Goal: Transaction & Acquisition: Purchase product/service

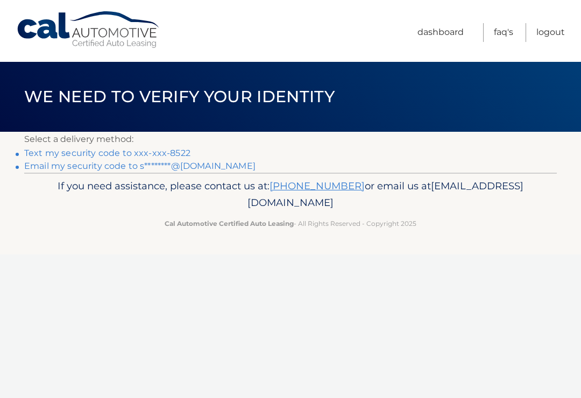
click at [39, 154] on link "Text my security code to xxx-xxx-8522" at bounding box center [107, 153] width 166 height 10
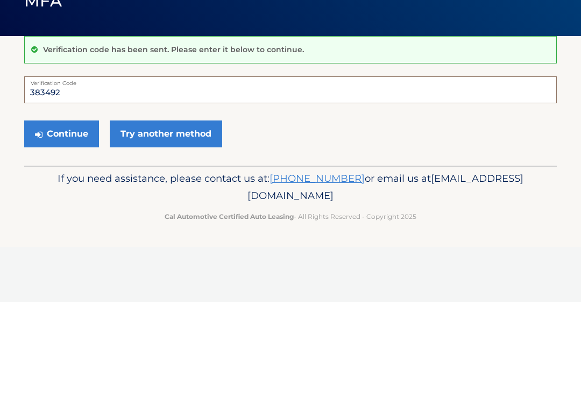
type input "383492"
click at [71, 216] on button "Continue" at bounding box center [61, 229] width 75 height 27
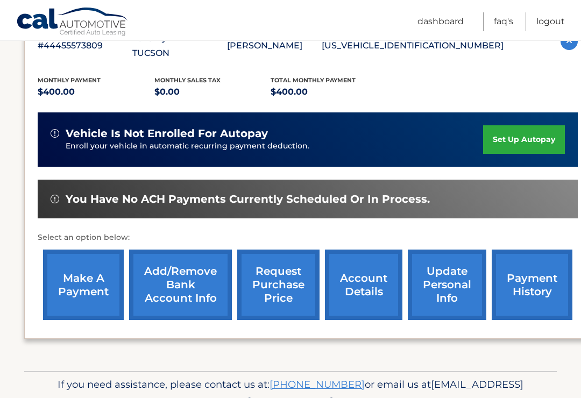
scroll to position [235, 0]
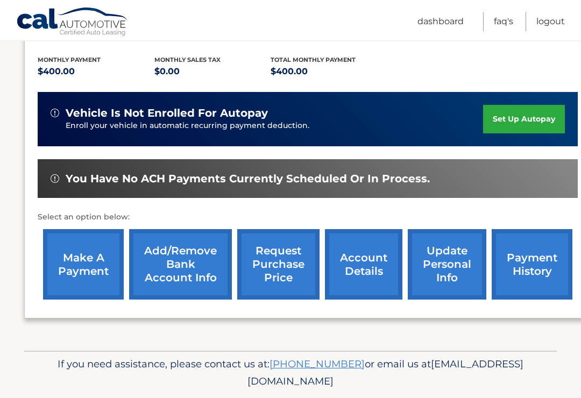
click at [84, 254] on link "make a payment" at bounding box center [83, 264] width 81 height 70
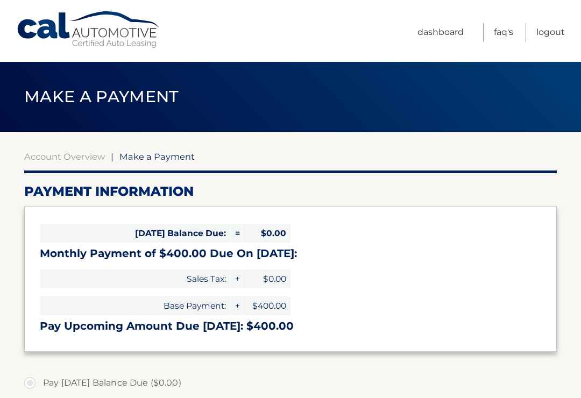
select select "OGRhNGIzYjAtODEyOC00MzUyLWE4YzktMzJjZTQxYTYzZjE1"
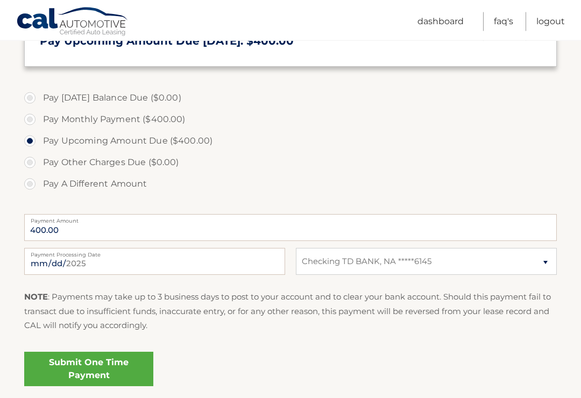
scroll to position [290, 0]
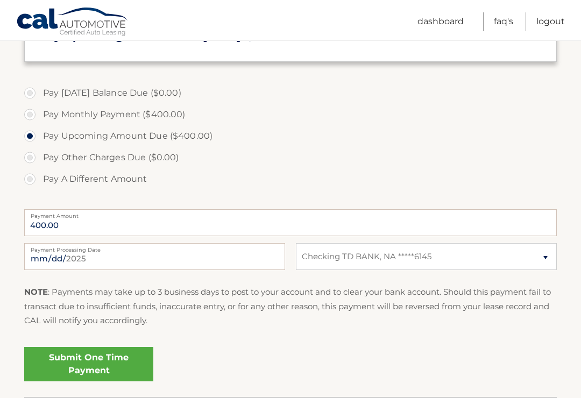
click at [101, 365] on link "Submit One Time Payment" at bounding box center [88, 364] width 129 height 34
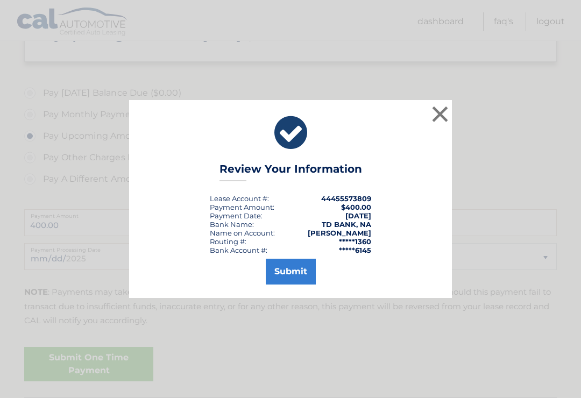
click at [301, 281] on button "Submit" at bounding box center [291, 272] width 50 height 26
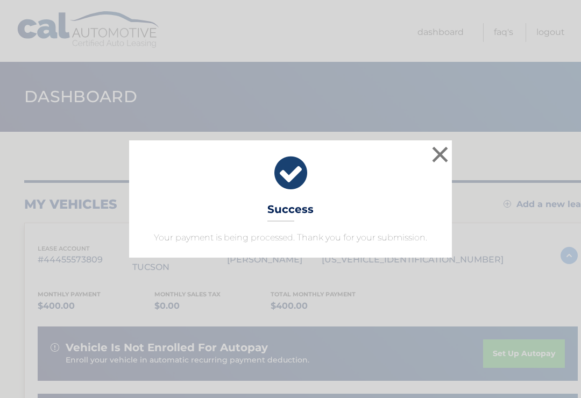
click at [443, 146] on button "×" at bounding box center [440, 155] width 22 height 22
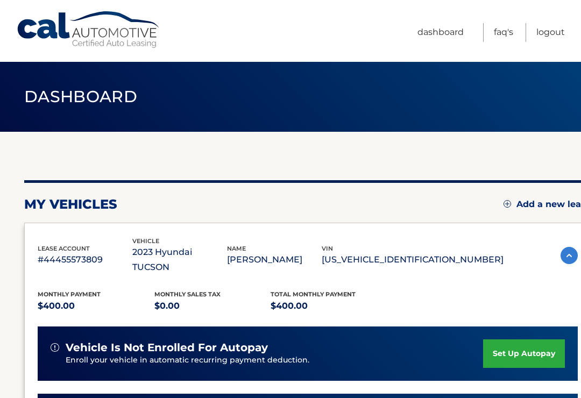
click at [549, 31] on link "Logout" at bounding box center [550, 32] width 29 height 19
